Goal: Check status: Check status

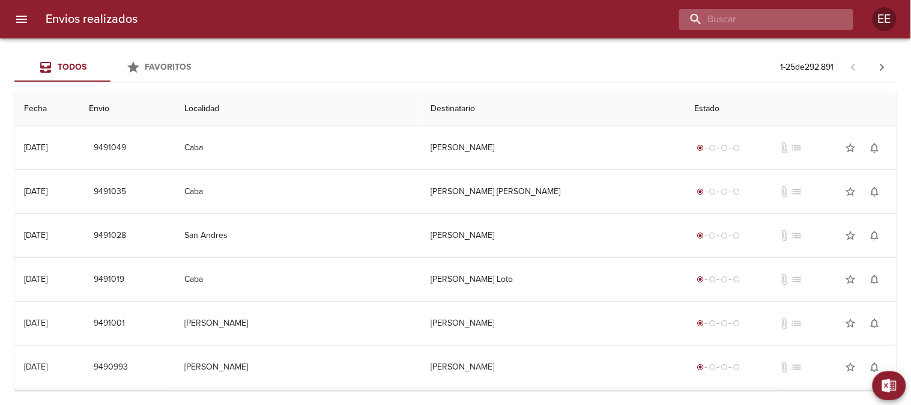
click at [803, 23] on input "buscar" at bounding box center [756, 19] width 154 height 21
paste input "[PERSON_NAME]"
type input "[PERSON_NAME]"
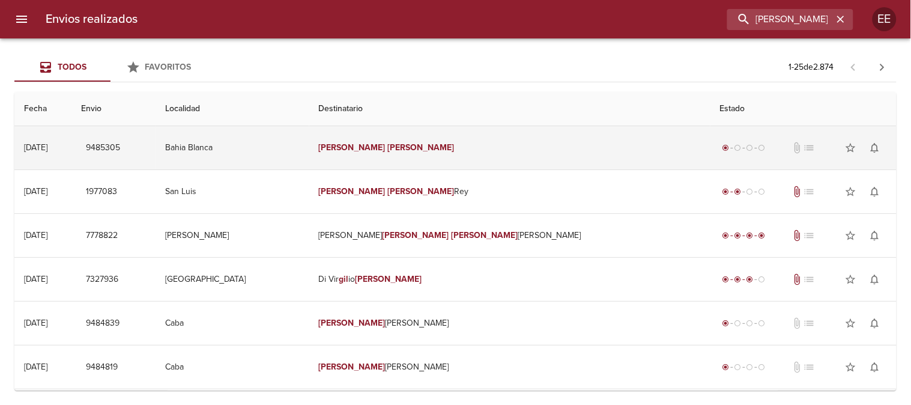
click at [386, 144] on em "[PERSON_NAME]" at bounding box center [352, 147] width 67 height 10
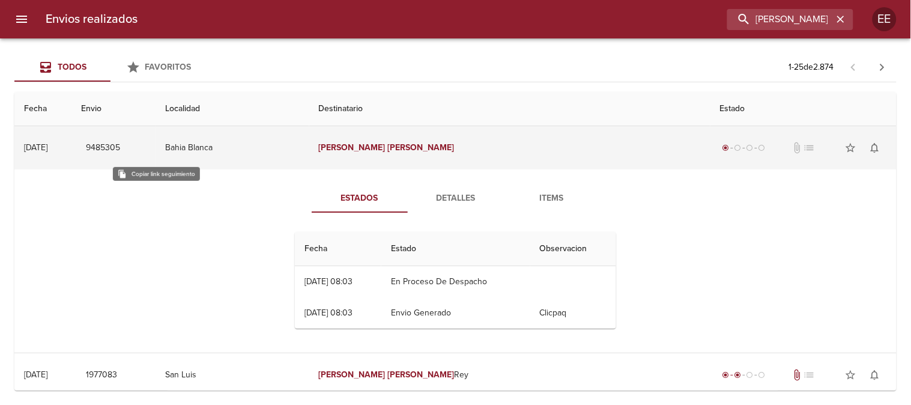
click at [120, 147] on span "9485305" at bounding box center [103, 148] width 34 height 15
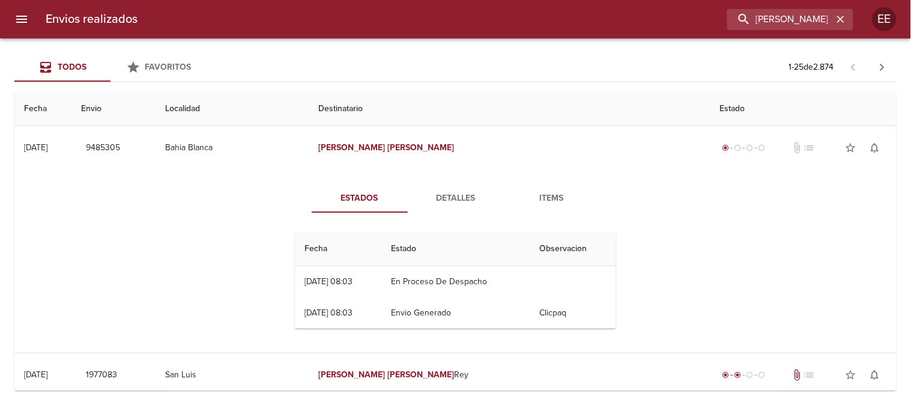
click at [442, 193] on span "Detalles" at bounding box center [456, 198] width 82 height 15
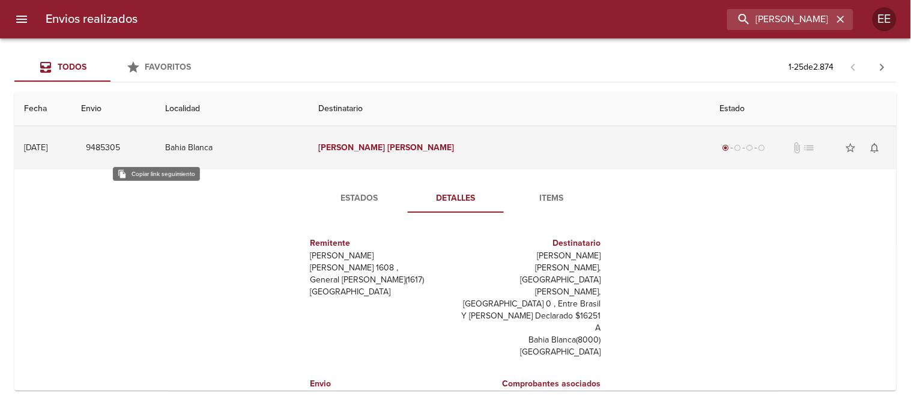
click at [120, 146] on span "9485305" at bounding box center [103, 148] width 34 height 15
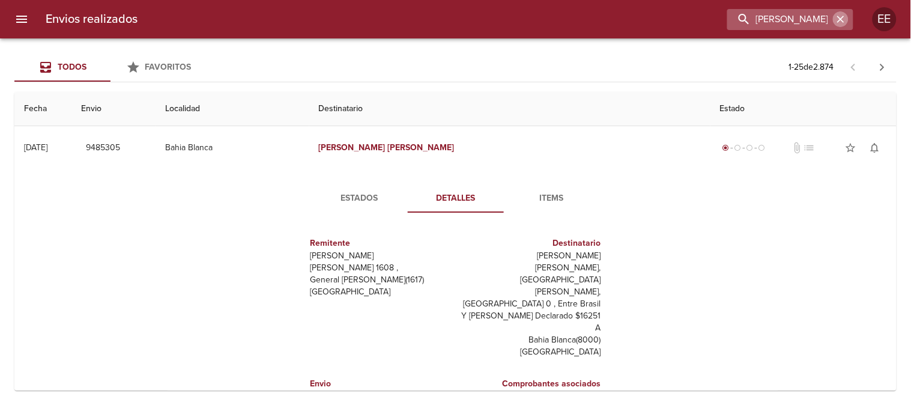
click at [840, 20] on icon "button" at bounding box center [840, 19] width 7 height 7
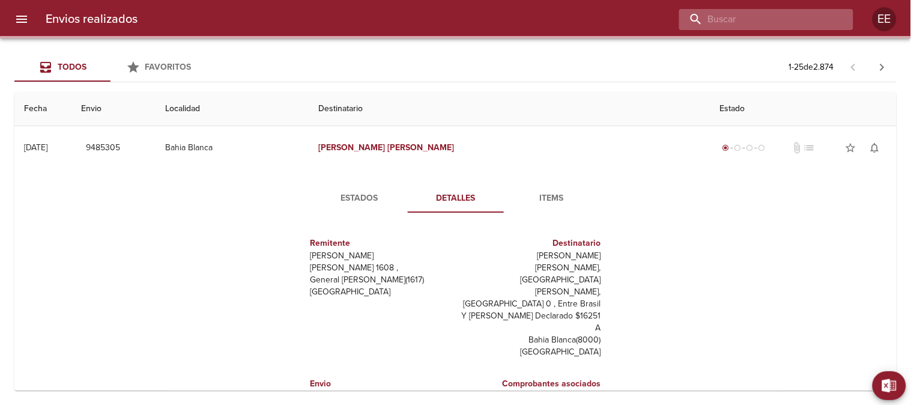
click at [797, 22] on input "buscar" at bounding box center [756, 19] width 154 height 21
paste input "[PERSON_NAME]"
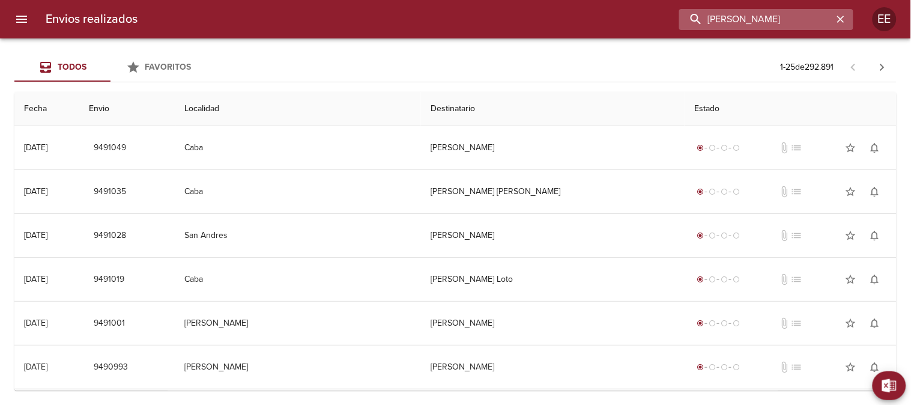
type input "[PERSON_NAME]"
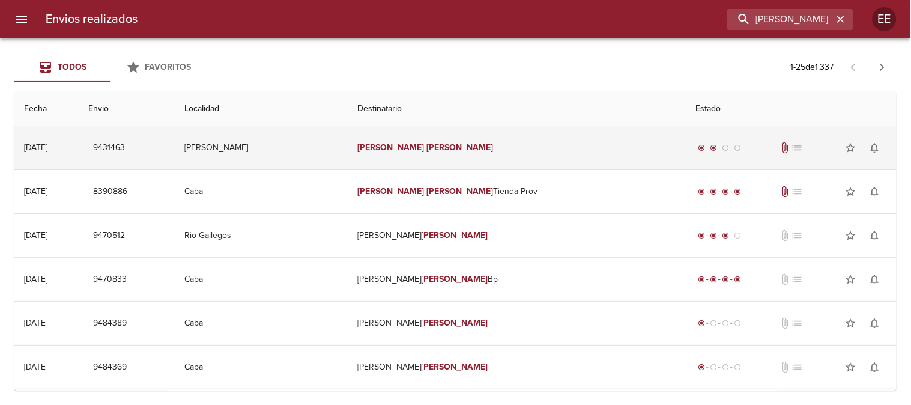
click at [348, 153] on td "[PERSON_NAME]" at bounding box center [261, 147] width 173 height 43
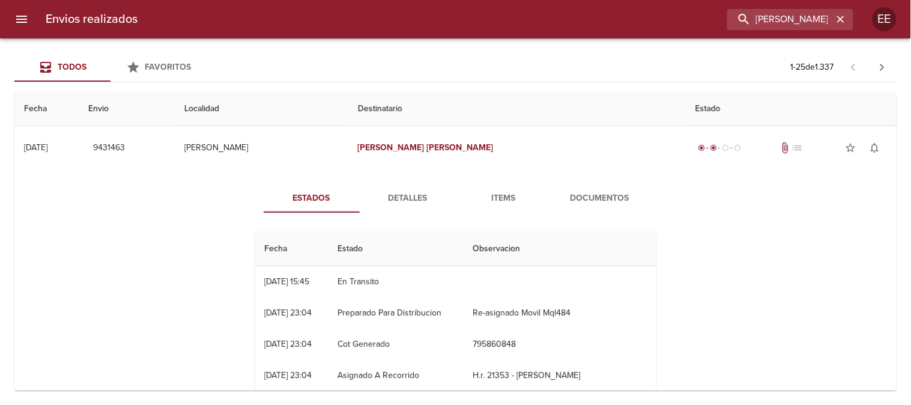
click at [412, 197] on span "Detalles" at bounding box center [408, 198] width 82 height 15
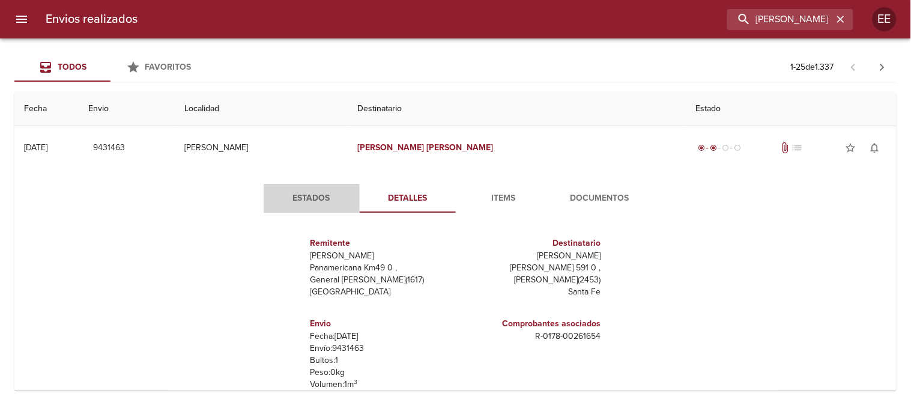
click at [306, 198] on span "Estados" at bounding box center [312, 198] width 82 height 15
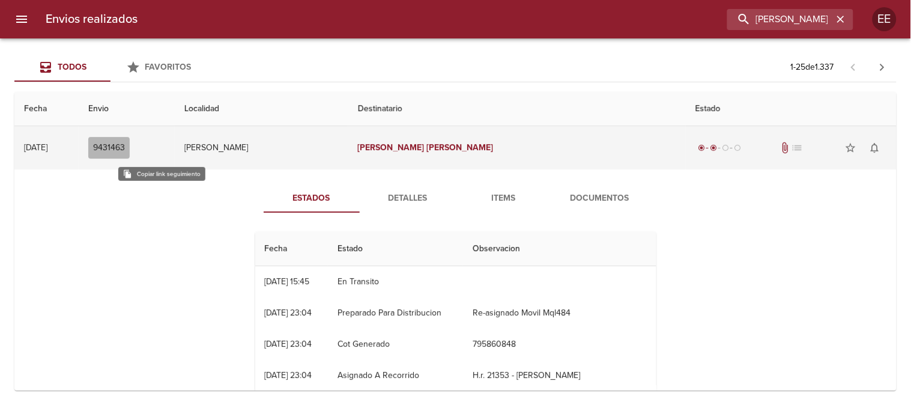
click at [125, 150] on span "9431463" at bounding box center [109, 148] width 32 height 15
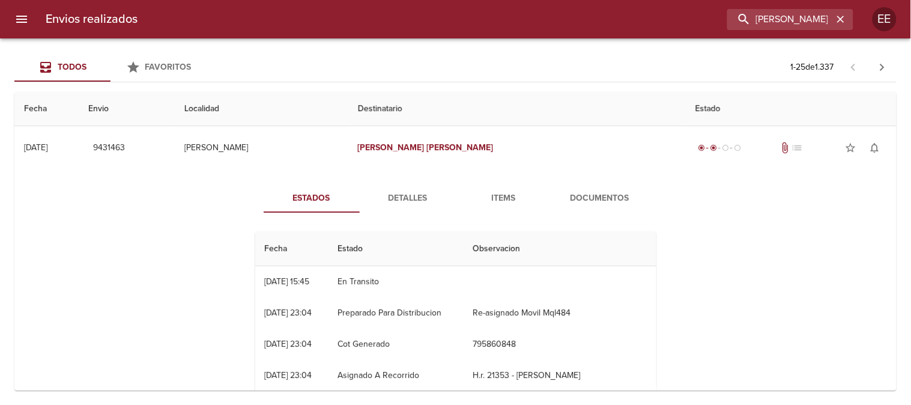
click at [393, 197] on span "Detalles" at bounding box center [408, 198] width 82 height 15
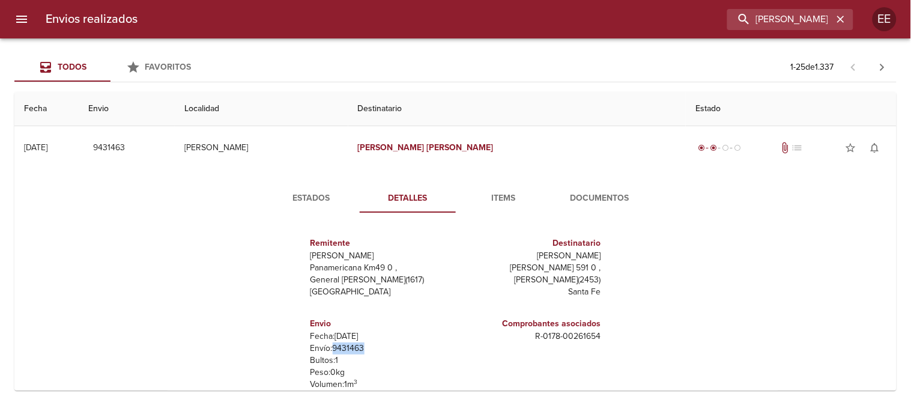
drag, startPoint x: 368, startPoint y: 347, endPoint x: 330, endPoint y: 346, distance: 37.2
click at [330, 346] on p "Envío: 9431463" at bounding box center [381, 348] width 141 height 12
copy p "9431463"
click at [280, 189] on button "Estados" at bounding box center [312, 198] width 96 height 29
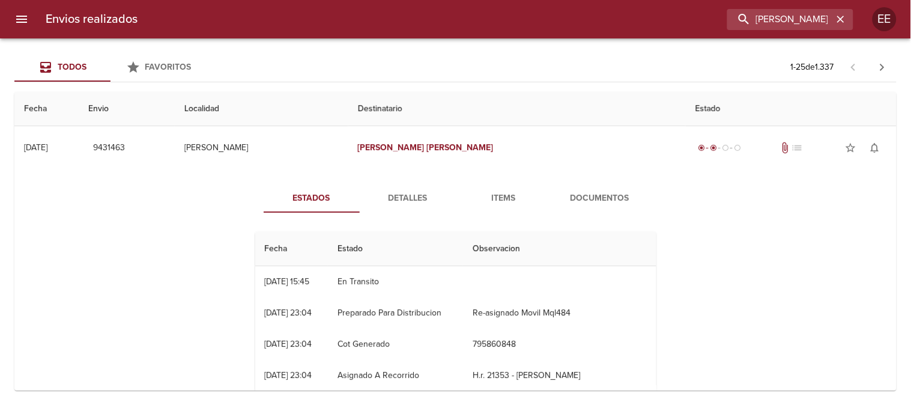
scroll to position [133, 0]
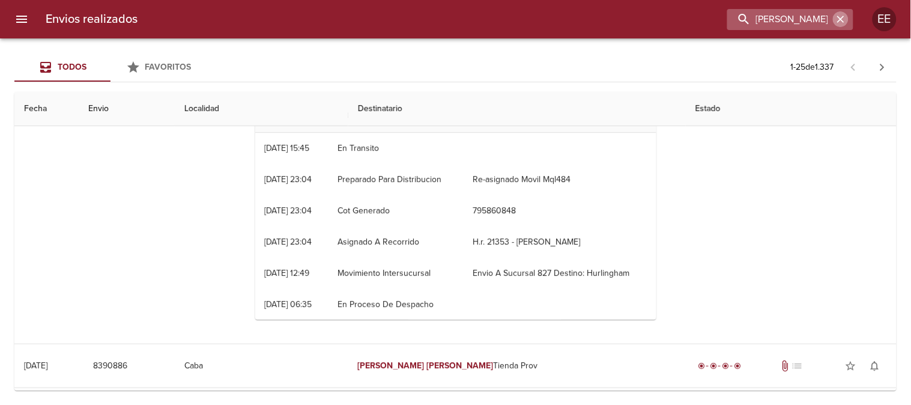
click at [843, 19] on icon "button" at bounding box center [841, 19] width 12 height 12
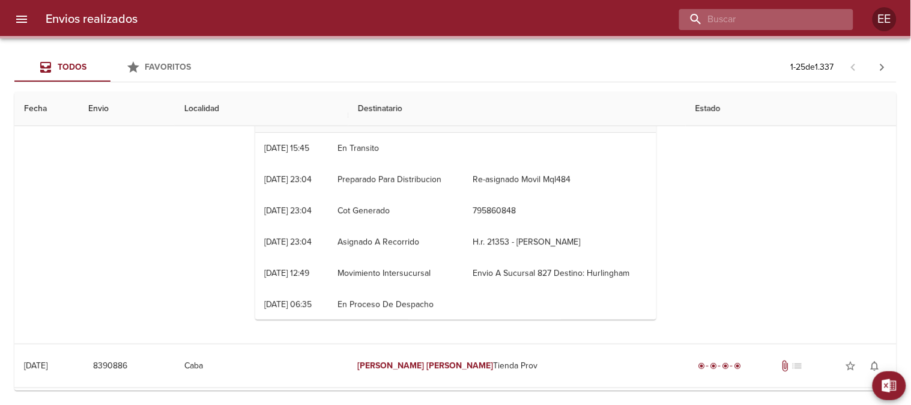
click at [815, 19] on input "buscar" at bounding box center [756, 19] width 154 height 21
paste input "[PERSON_NAME]"
type input "[PERSON_NAME]"
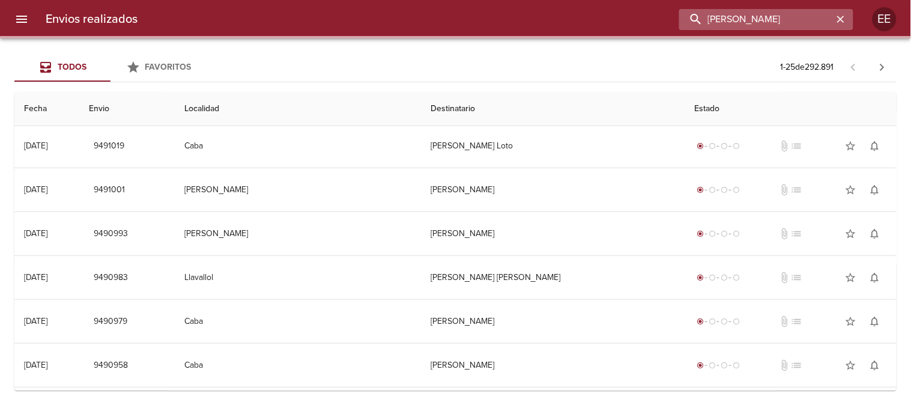
scroll to position [0, 0]
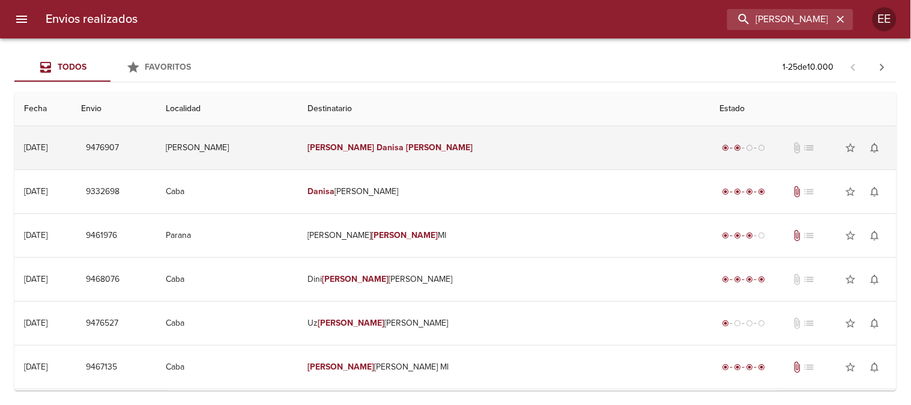
click at [472, 145] on td "[PERSON_NAME]" at bounding box center [504, 147] width 412 height 43
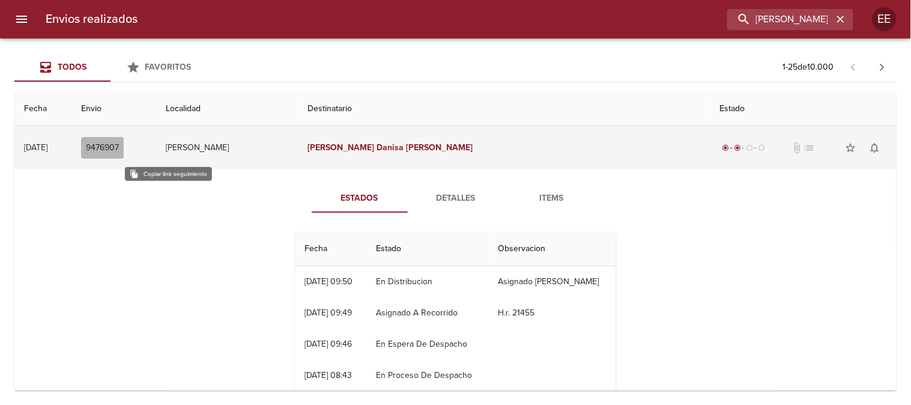
click at [119, 147] on span "9476907" at bounding box center [102, 148] width 33 height 15
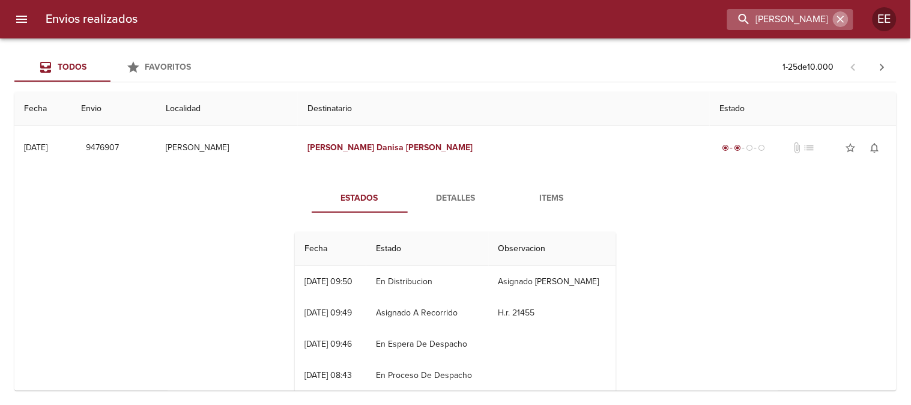
drag, startPoint x: 844, startPoint y: 22, endPoint x: 800, endPoint y: 22, distance: 43.9
click at [843, 22] on icon "button" at bounding box center [840, 19] width 7 height 7
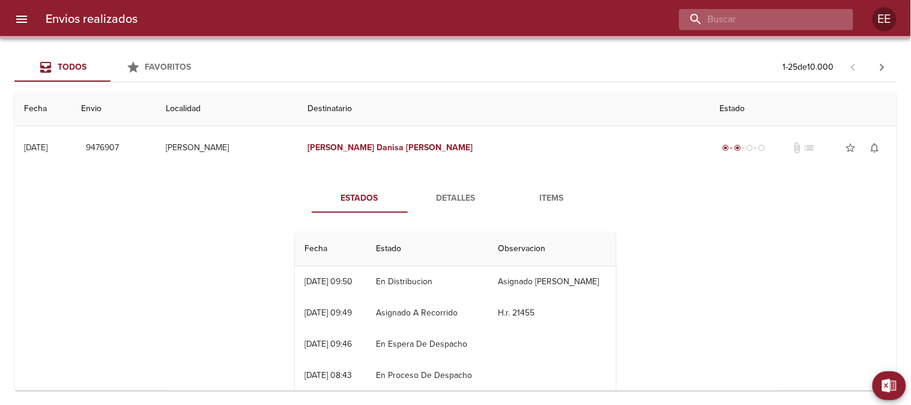
click at [795, 22] on input "buscar" at bounding box center [756, 19] width 154 height 21
paste input "[PERSON_NAME]"
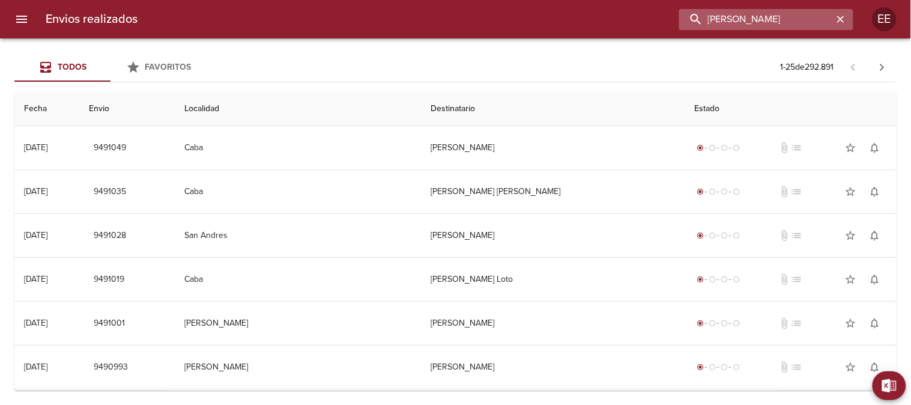
type input "[PERSON_NAME]"
